Goal: Task Accomplishment & Management: Use online tool/utility

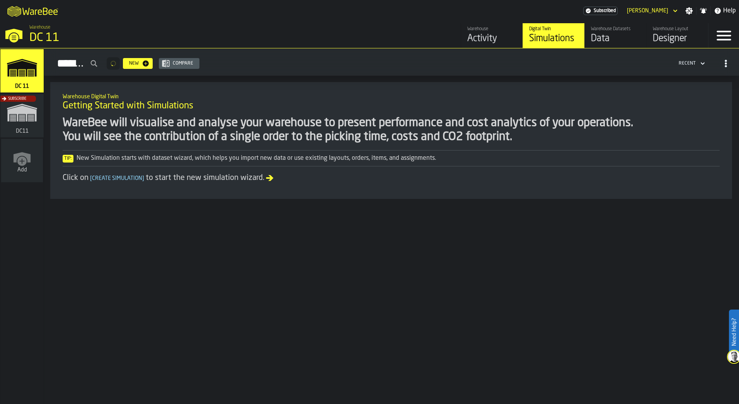
click at [657, 29] on div "Warehouse Layout" at bounding box center [677, 28] width 49 height 5
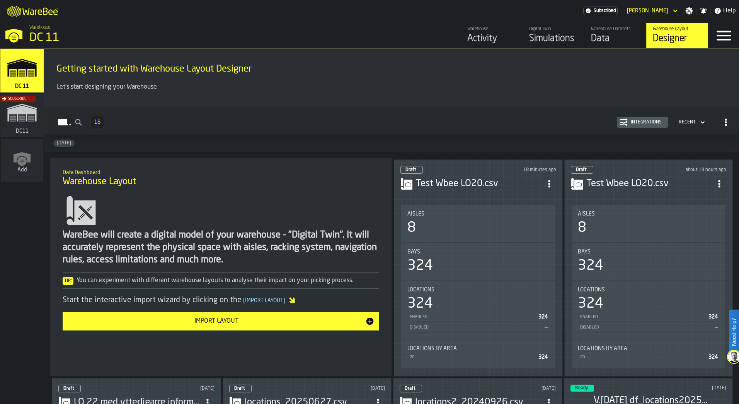
click at [510, 191] on header "Draft 18 minutes ago Test Wbee LO20.csv" at bounding box center [479, 181] width 156 height 31
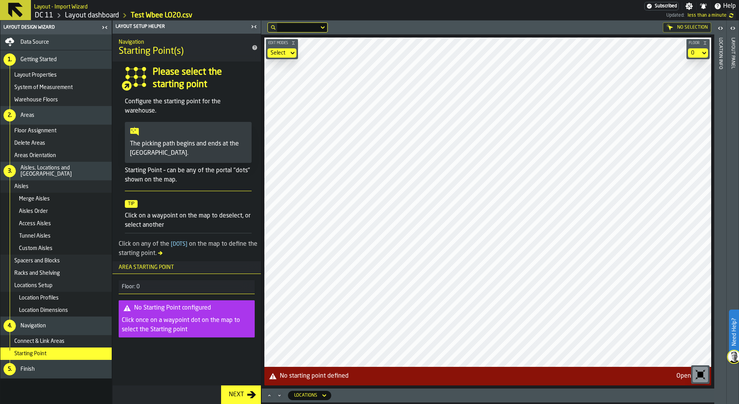
click at [724, 65] on header "Location Info" at bounding box center [720, 211] width 12 height 383
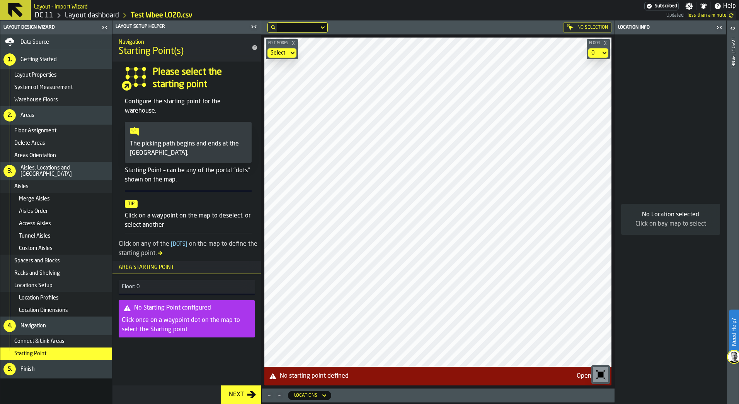
click at [737, 56] on header "Layout panel" at bounding box center [733, 211] width 12 height 383
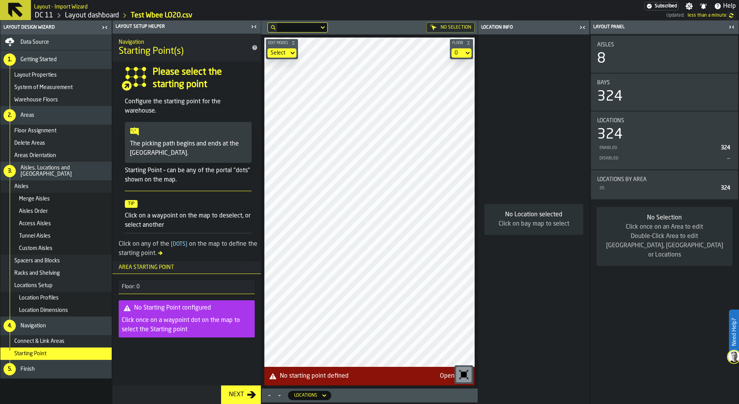
click at [452, 29] on div "No Selection" at bounding box center [450, 27] width 48 height 10
click at [443, 25] on div "No Selection" at bounding box center [450, 27] width 48 height 10
click at [256, 28] on icon "button-toggle-Close me" at bounding box center [255, 27] width 2 height 3
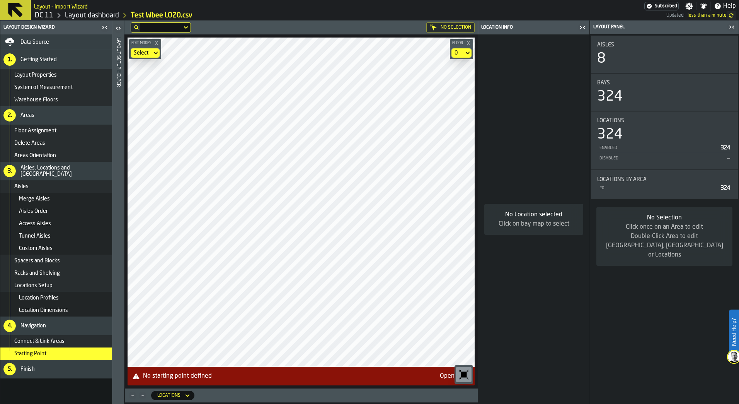
click at [66, 203] on div "Merge Aisles" at bounding box center [55, 199] width 111 height 12
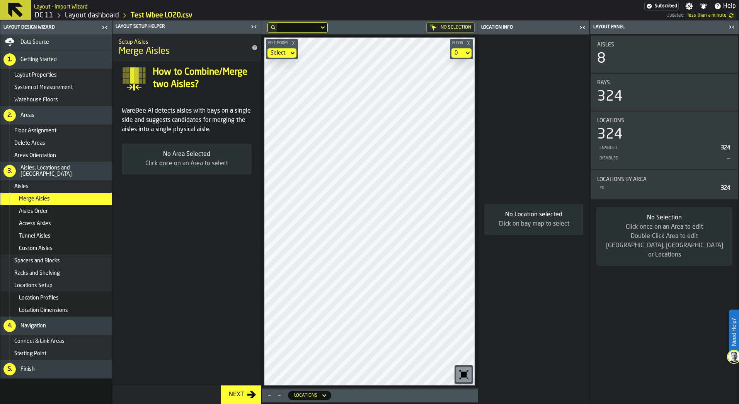
click at [56, 227] on div "Access Aisles" at bounding box center [55, 223] width 111 height 12
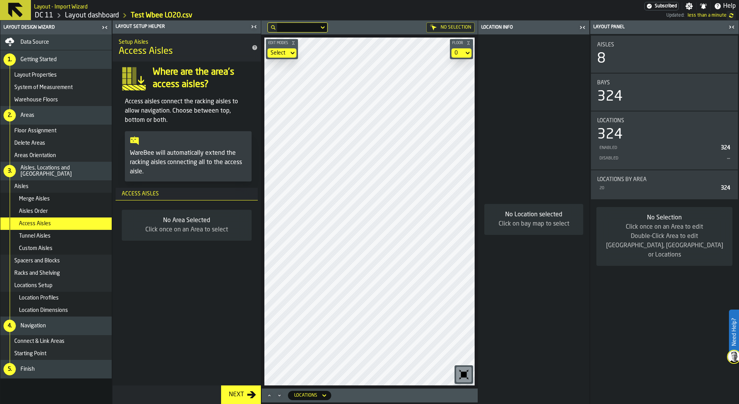
click at [52, 235] on div "Tunnel Aisles" at bounding box center [64, 236] width 90 height 6
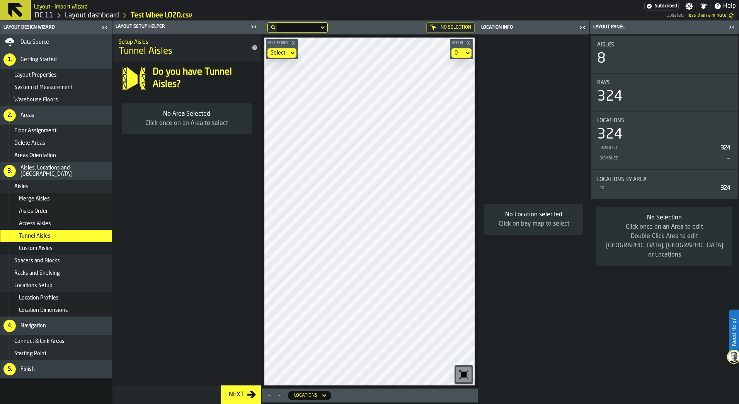
click at [469, 24] on div "No Selection" at bounding box center [450, 27] width 48 height 10
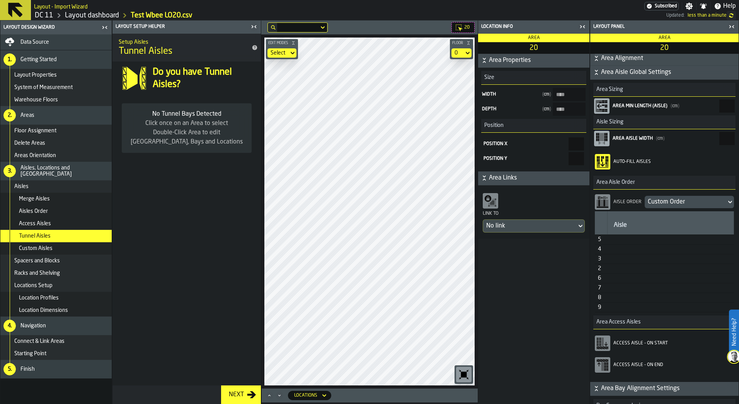
scroll to position [260, 0]
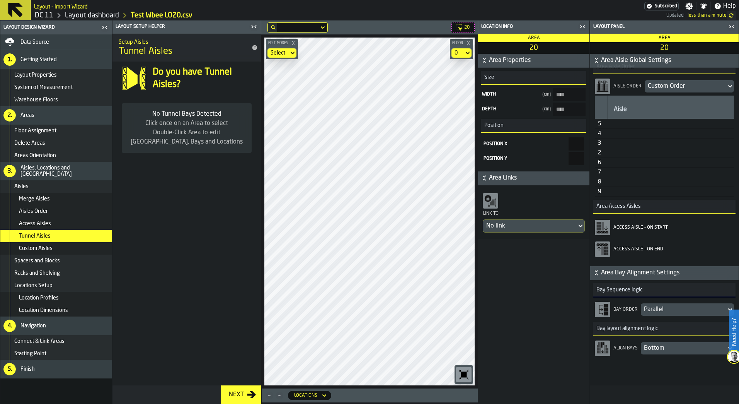
click at [602, 228] on rect "button-toolbar-Access Aisle - On Start" at bounding box center [603, 226] width 2 height 9
click at [604, 252] on rect "button-toolbar-Access Aisle - On End" at bounding box center [603, 250] width 3 height 9
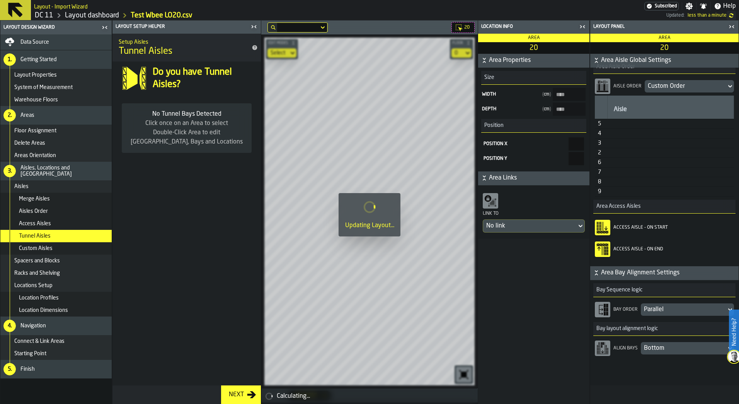
type input "****"
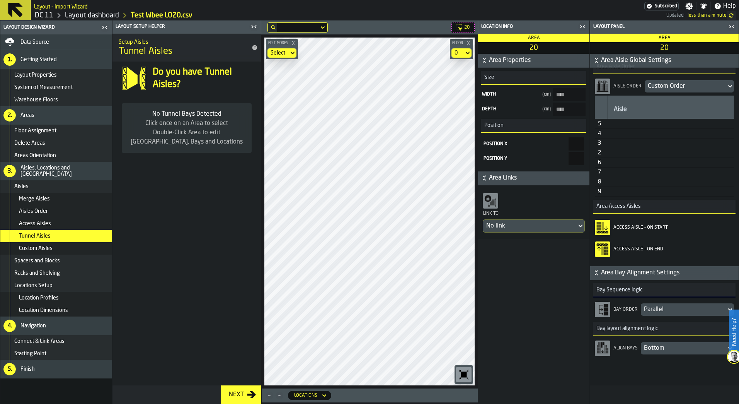
click at [581, 24] on icon "button-toggle-Close me" at bounding box center [582, 26] width 9 height 9
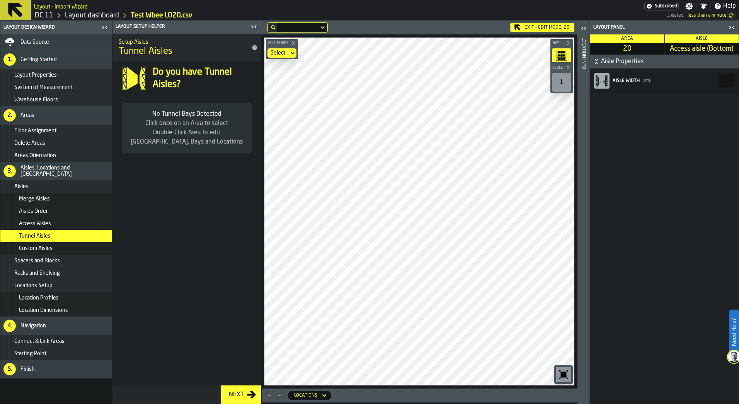
click at [579, 24] on div "button-toggle-Open" at bounding box center [583, 28] width 11 height 9
